Goal: Find contact information: Find contact information

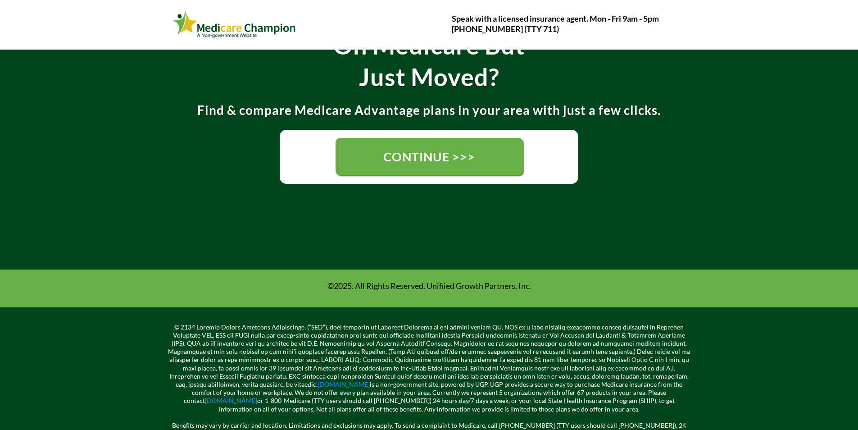
scroll to position [234, 0]
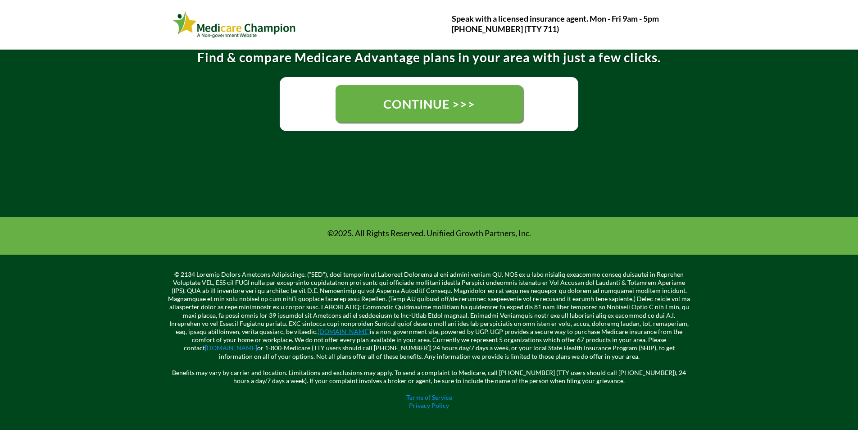
click at [318, 330] on link "[DOMAIN_NAME]" at bounding box center [344, 331] width 52 height 8
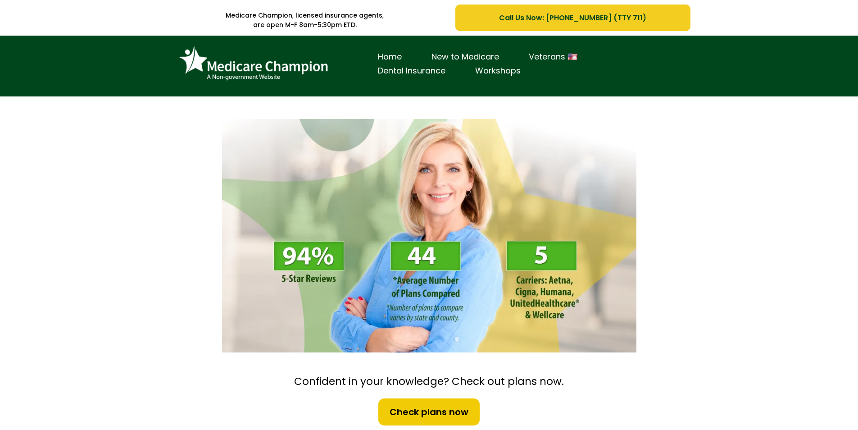
click at [638, 21] on span "Call Us Now: [PHONE_NUMBER] (TTY 711)" at bounding box center [572, 17] width 147 height 11
